Goal: Task Accomplishment & Management: Use online tool/utility

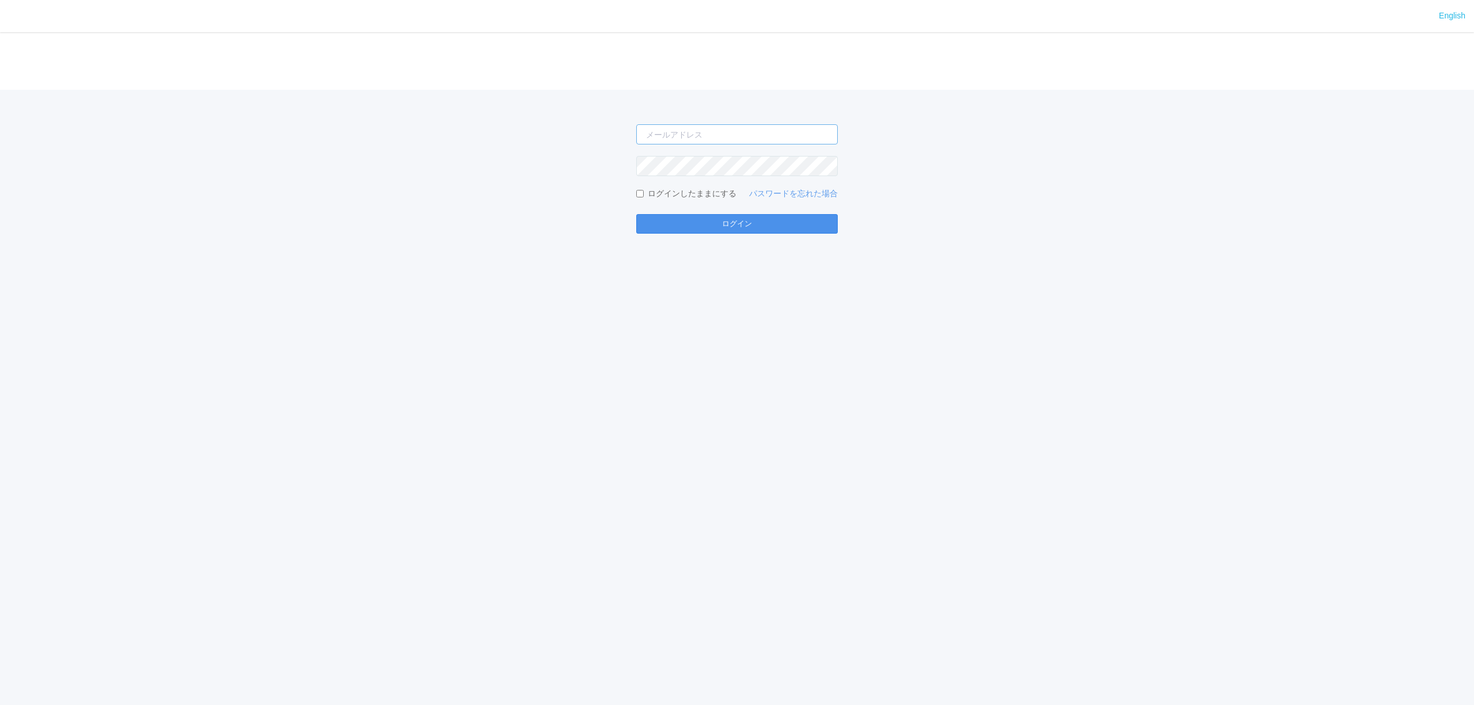
type input "[PERSON_NAME][EMAIL_ADDRESS][DOMAIN_NAME]"
click at [721, 220] on button "ログイン" at bounding box center [737, 224] width 202 height 20
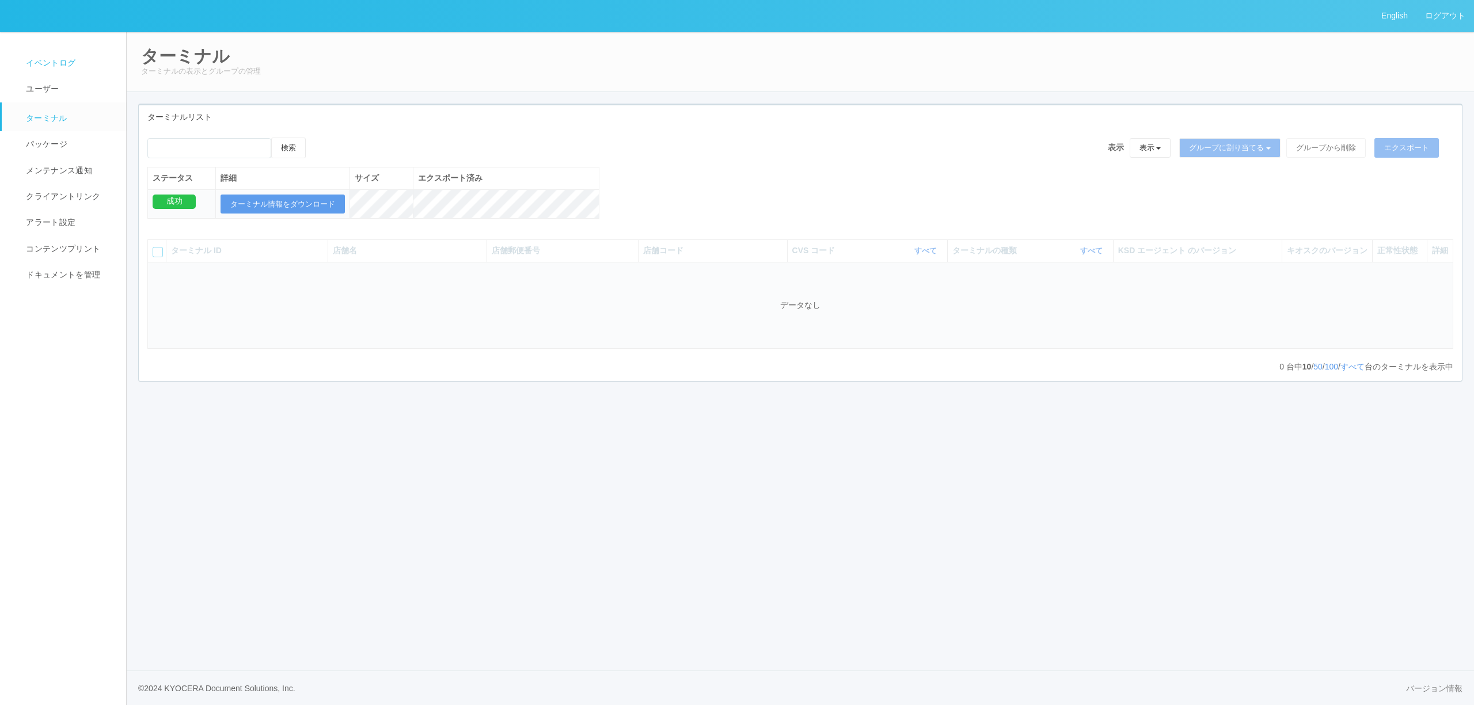
click at [70, 63] on span "イベントログ" at bounding box center [49, 62] width 52 height 9
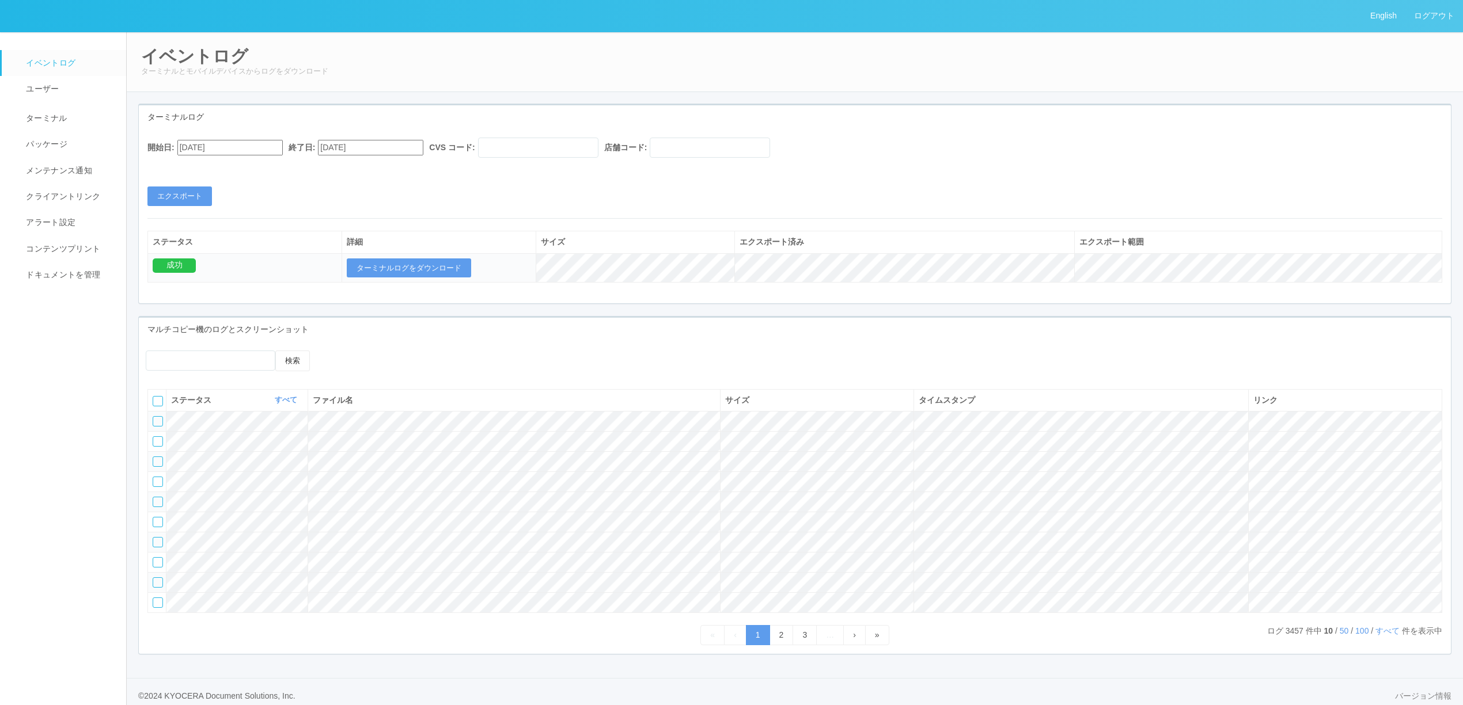
drag, startPoint x: 244, startPoint y: 160, endPoint x: 236, endPoint y: 153, distance: 11.1
click at [240, 159] on div "開始日: [DATE] 終了日: [DATE] CVS コード: 店舗コード:" at bounding box center [794, 151] width 1294 height 26
click at [236, 151] on input "[DATE]" at bounding box center [229, 148] width 105 height 16
click at [202, 358] on div "1" at bounding box center [190, 364] width 21 height 12
type input "[DATE]"
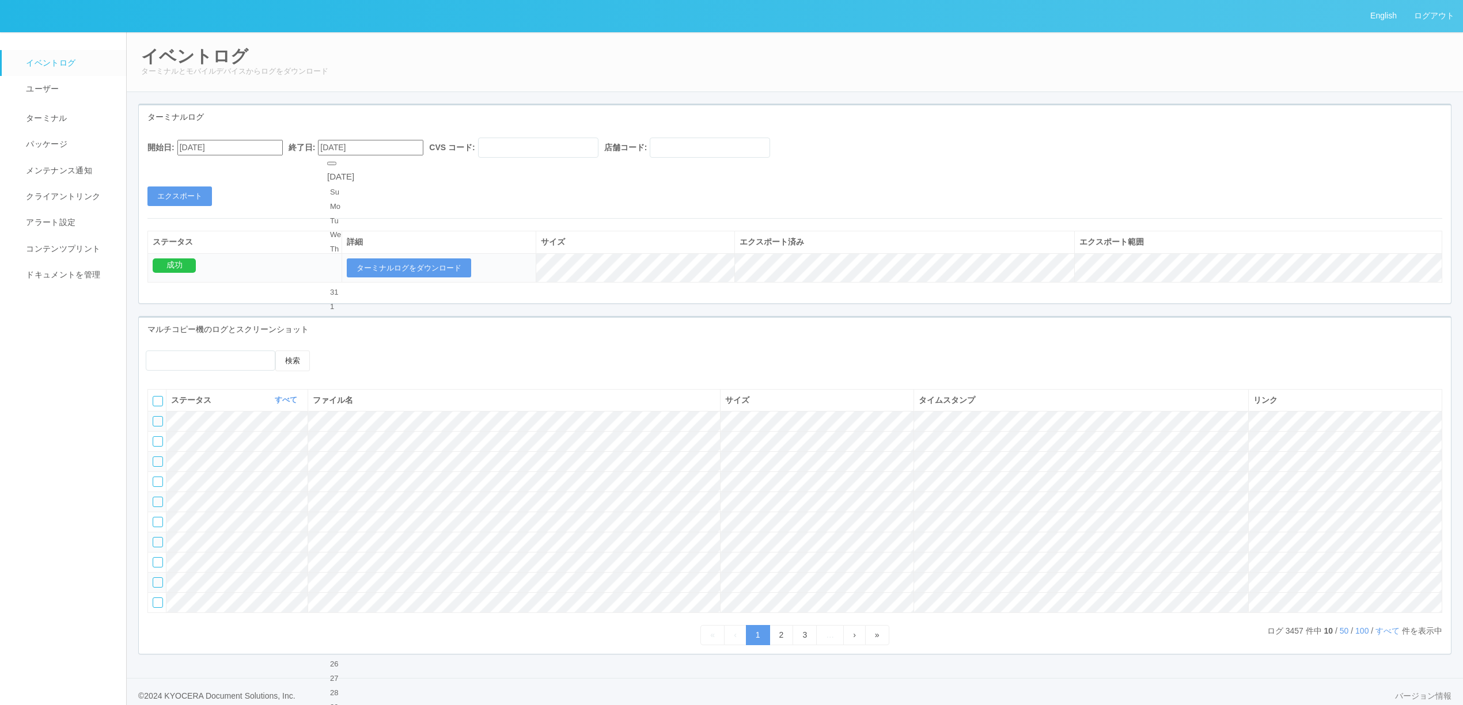
click at [356, 147] on input "[DATE]" at bounding box center [370, 148] width 105 height 16
click at [339, 287] on div "31" at bounding box center [340, 293] width 21 height 12
type input "[DATE]"
click at [53, 120] on span "ターミナル" at bounding box center [45, 117] width 44 height 9
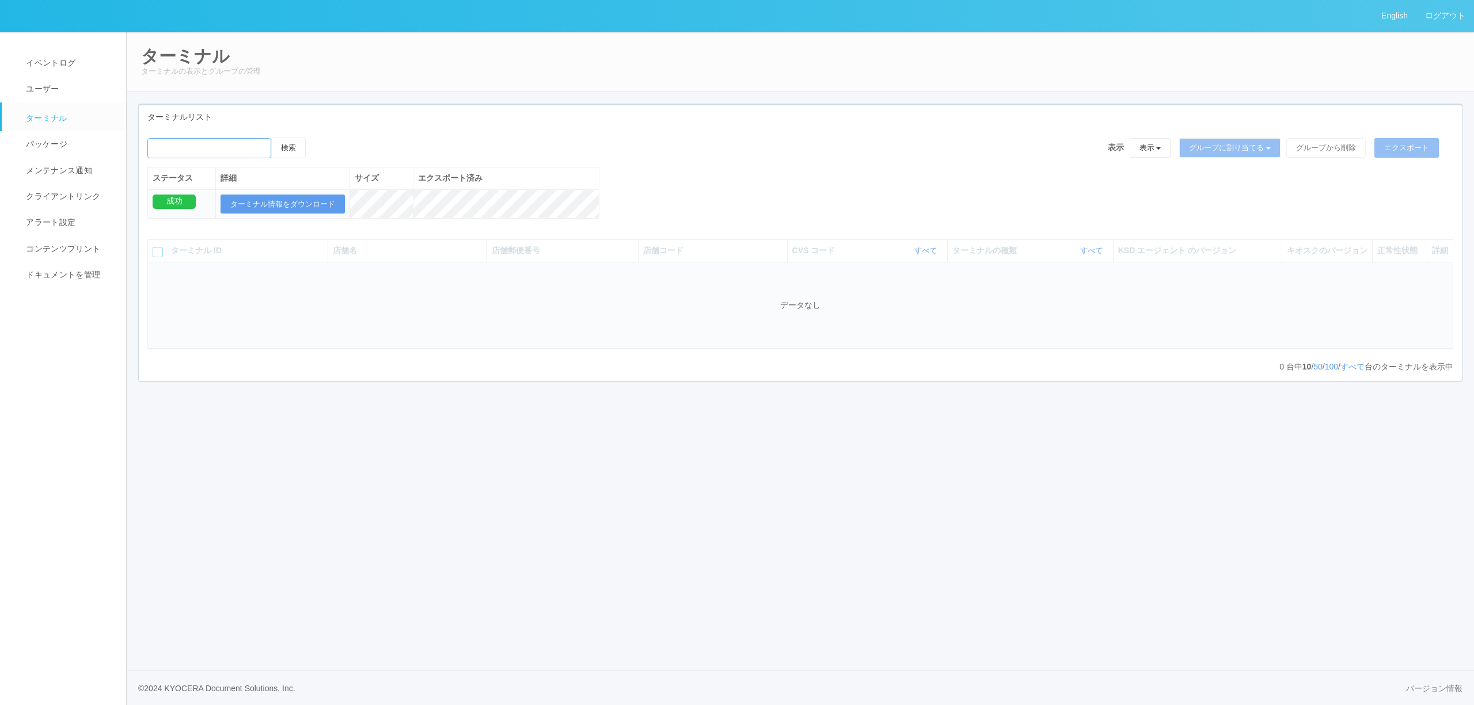
click at [203, 141] on input "emailSearch" at bounding box center [209, 148] width 124 height 20
type input "[PERSON_NAME][GEOGRAPHIC_DATA]"
click at [271, 138] on button "検索" at bounding box center [288, 148] width 35 height 21
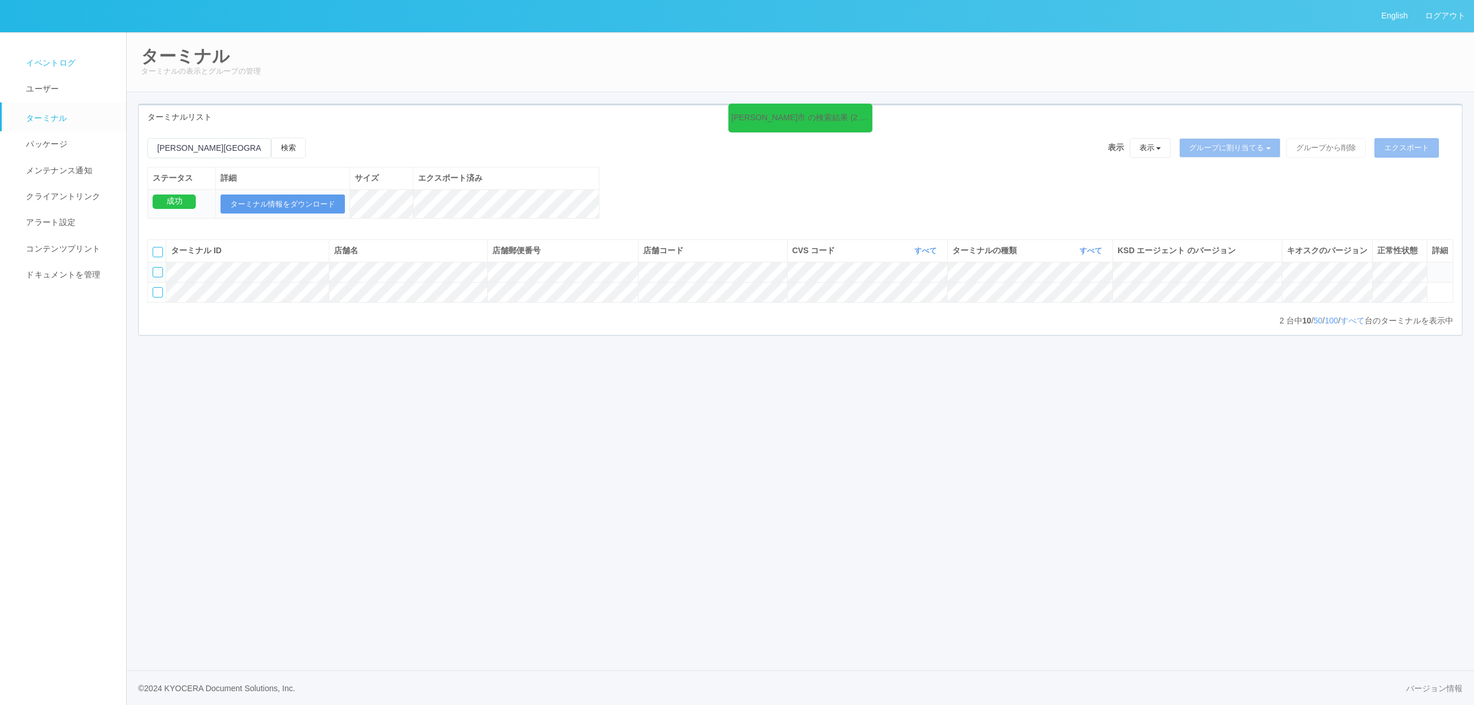
click at [70, 66] on span "イベントログ" at bounding box center [49, 62] width 52 height 9
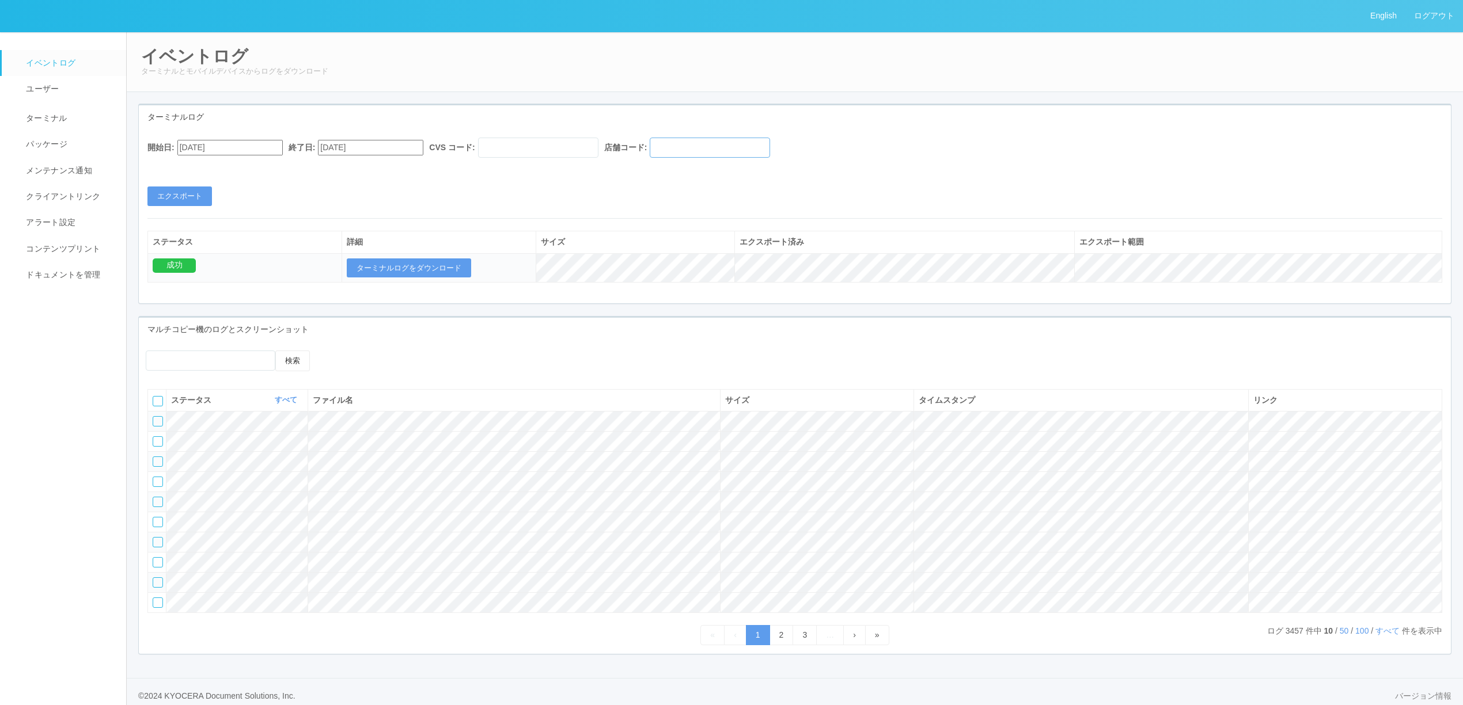
click at [770, 139] on input "text" at bounding box center [710, 148] width 120 height 20
paste input "260001"
type input "260001"
click at [258, 150] on input "[DATE]" at bounding box center [229, 148] width 105 height 16
click at [202, 358] on div "1" at bounding box center [190, 364] width 21 height 12
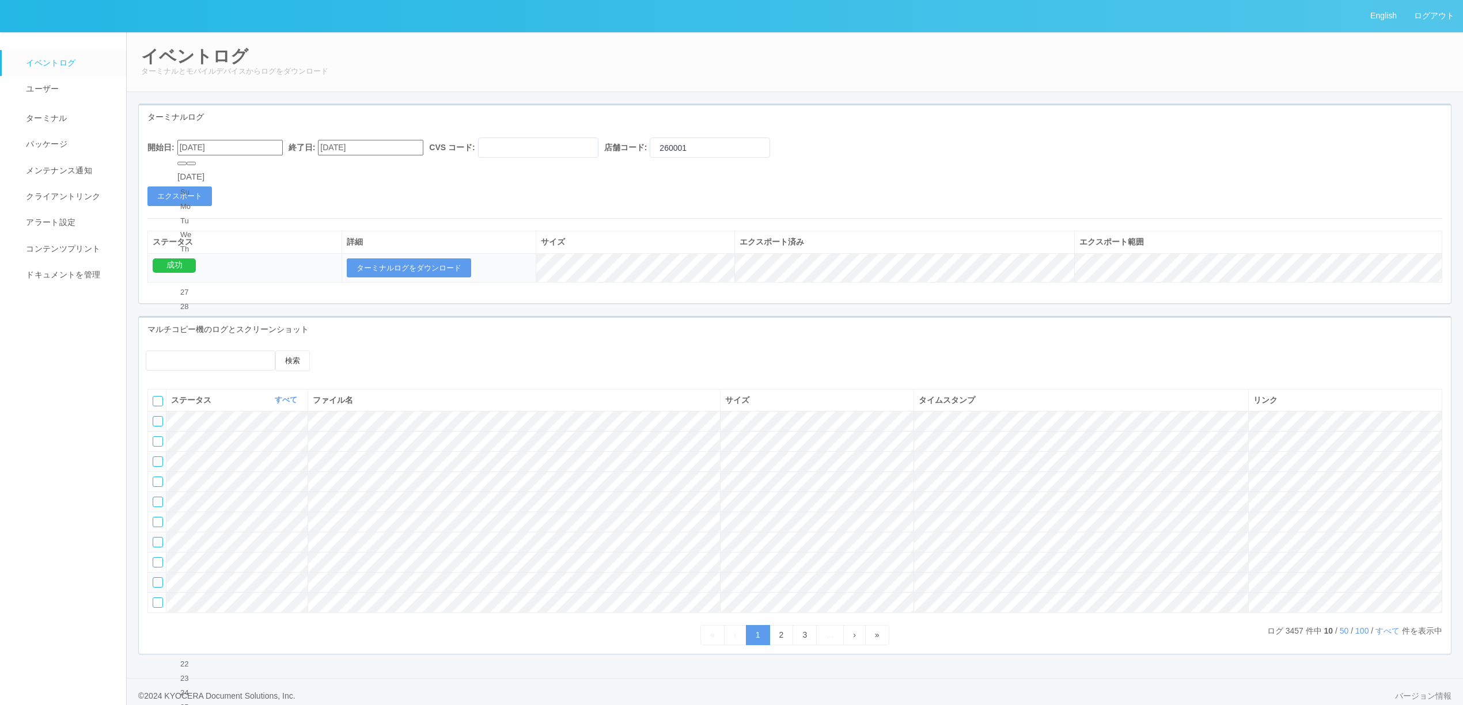
type input "[DATE]"
click at [381, 142] on input "[DATE]" at bounding box center [370, 148] width 105 height 16
click at [335, 287] on div "31 1 2 3 4 5 6" at bounding box center [340, 335] width 27 height 97
click at [337, 287] on div "31" at bounding box center [340, 293] width 21 height 12
type input "[DATE]"
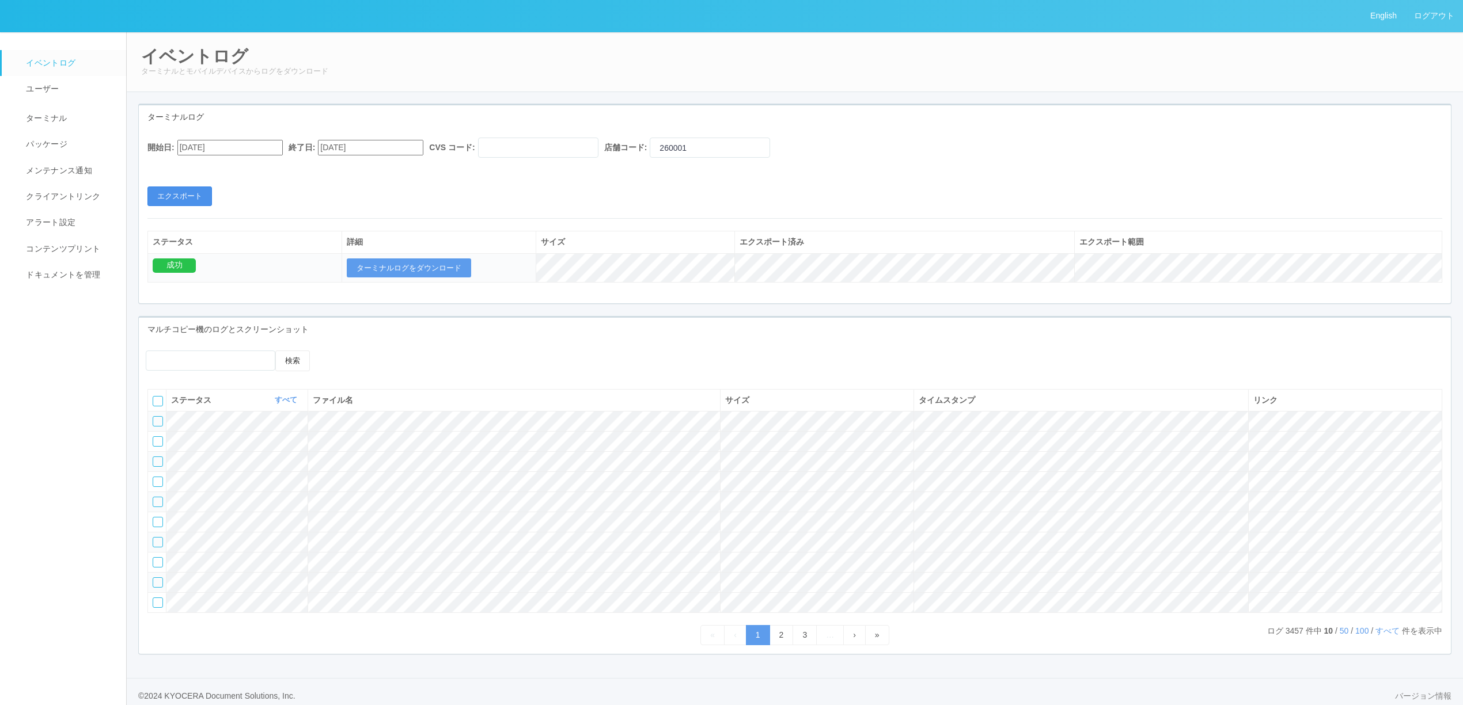
click at [151, 197] on button "エクスポート" at bounding box center [179, 197] width 64 height 20
click at [426, 270] on button "ターミナルログをダウンロード" at bounding box center [409, 269] width 124 height 20
